Goal: Transaction & Acquisition: Purchase product/service

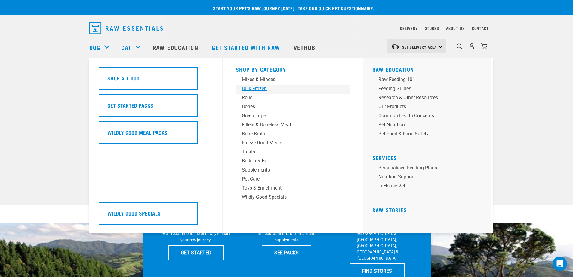
click at [262, 90] on div "Bulk Frozen" at bounding box center [289, 88] width 94 height 7
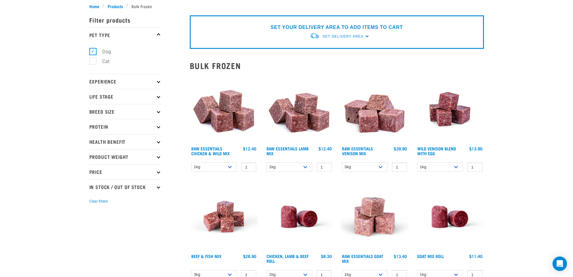
scroll to position [90, 0]
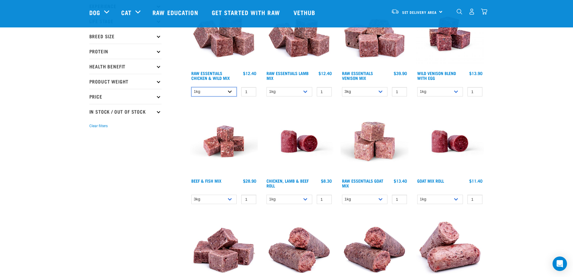
click at [232, 92] on select "1kg 3kg Bulk (10kg)" at bounding box center [214, 91] width 46 height 9
select select "731"
click at [191, 87] on select "1kg 3kg Bulk (10kg)" at bounding box center [214, 91] width 46 height 9
drag, startPoint x: 242, startPoint y: 74, endPoint x: 262, endPoint y: 78, distance: 19.7
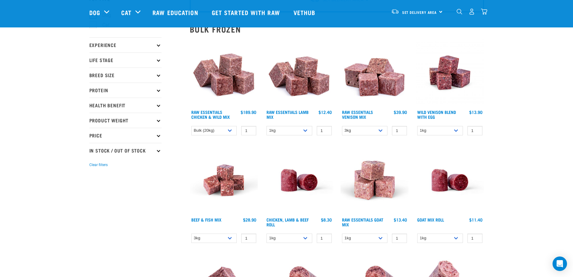
scroll to position [0, 0]
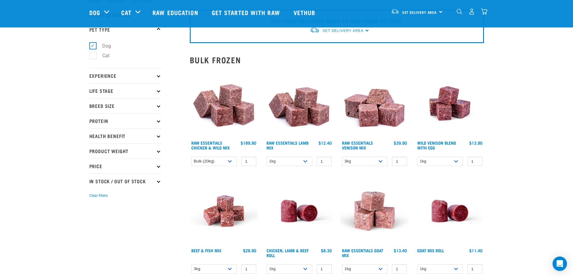
scroll to position [30, 0]
